Goal: Navigation & Orientation: Find specific page/section

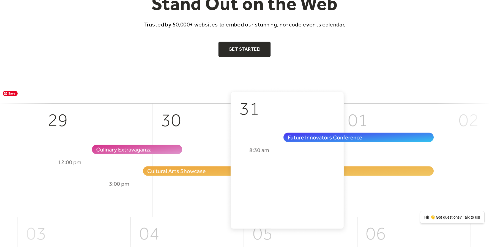
scroll to position [89, 0]
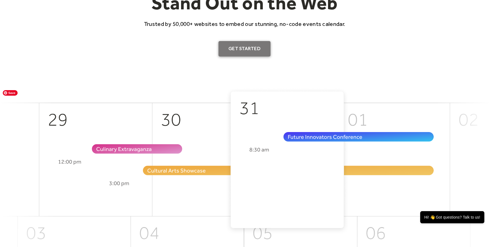
click at [233, 49] on link "Get Started" at bounding box center [245, 48] width 52 height 15
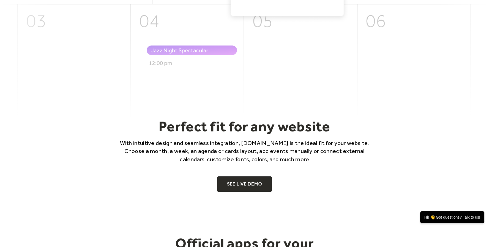
scroll to position [307, 0]
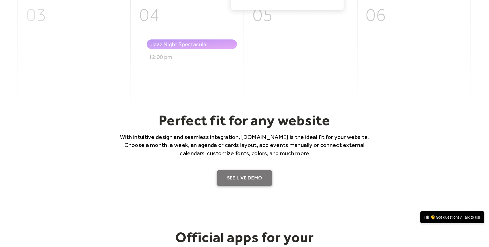
click at [227, 177] on link "SEE LIVE DEMO" at bounding box center [244, 177] width 55 height 15
